Goal: Find specific page/section: Find specific page/section

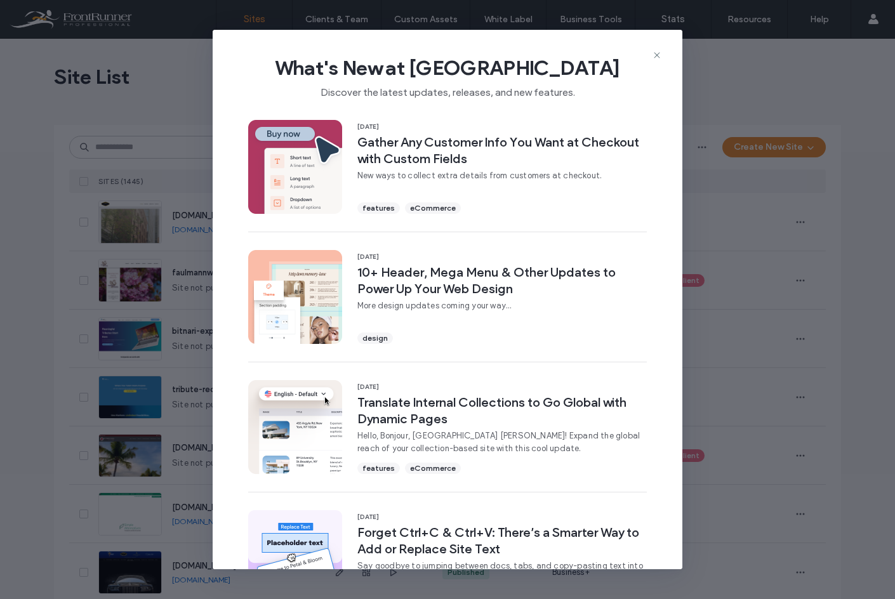
click at [654, 53] on icon at bounding box center [657, 55] width 10 height 10
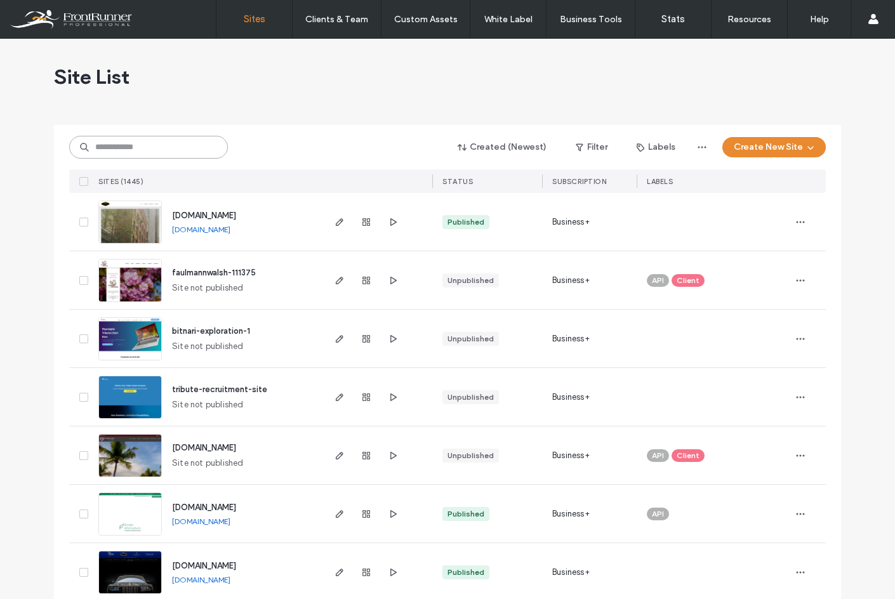
click at [169, 145] on input at bounding box center [148, 147] width 159 height 23
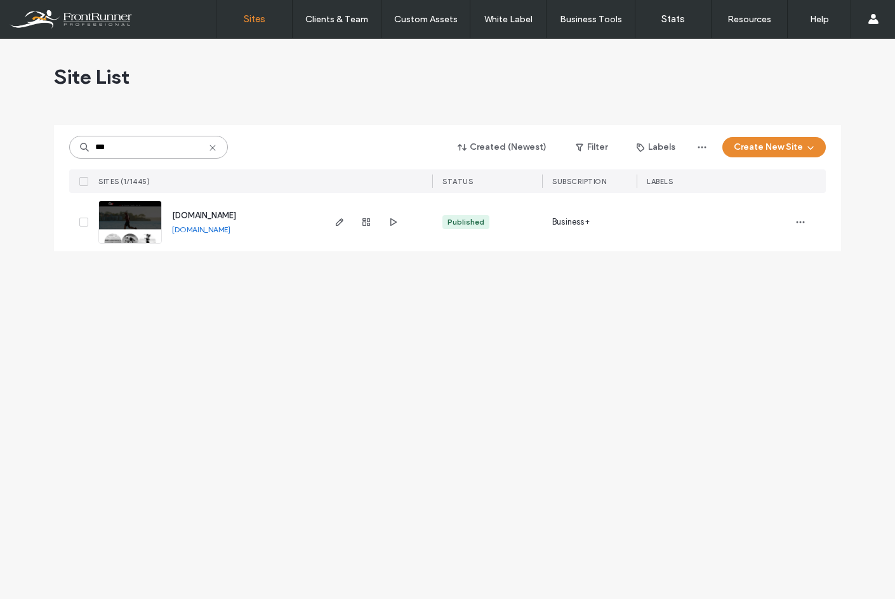
type input "***"
click at [228, 213] on span "www.sub17multisport.com" at bounding box center [204, 216] width 64 height 10
